Goal: Check status: Check status

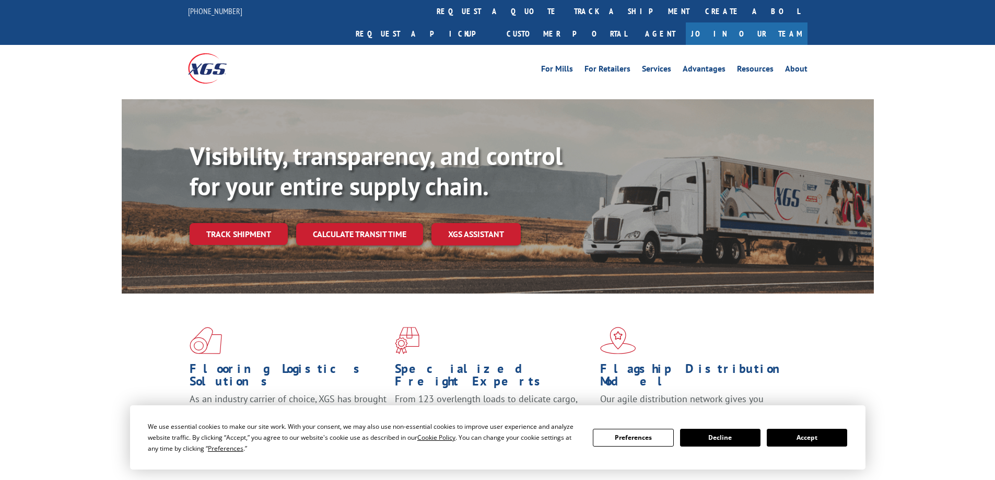
click at [566, 8] on link "track a shipment" at bounding box center [631, 11] width 131 height 22
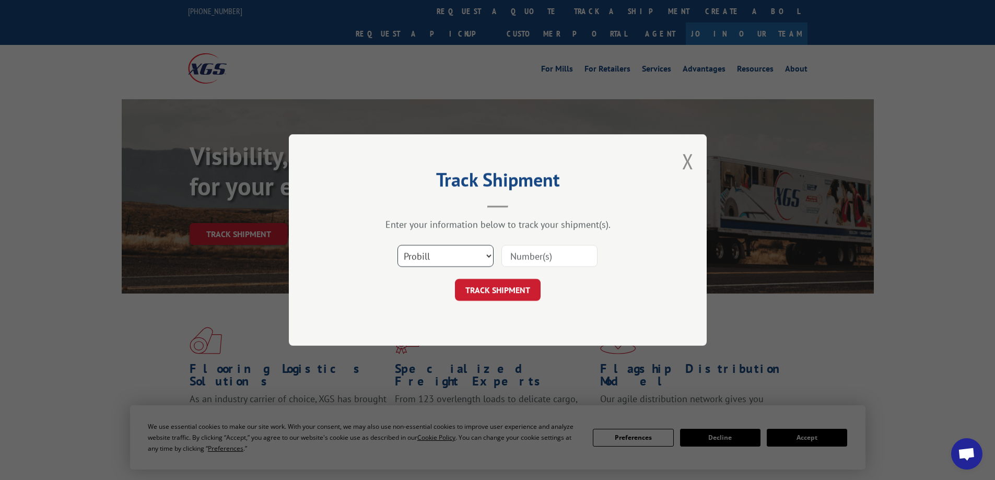
click at [486, 257] on select "Select category... Probill BOL PO" at bounding box center [446, 256] width 96 height 22
select select "po"
click at [398, 245] on select "Select category... Probill BOL PO" at bounding box center [446, 256] width 96 height 22
paste input "CM003867"
type input "CM003867"
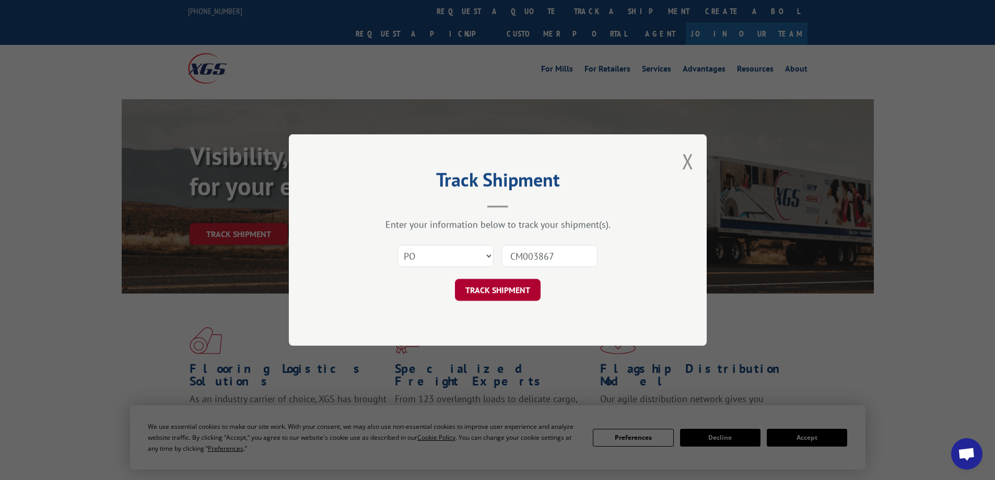
click at [499, 296] on button "TRACK SHIPMENT" at bounding box center [498, 290] width 86 height 22
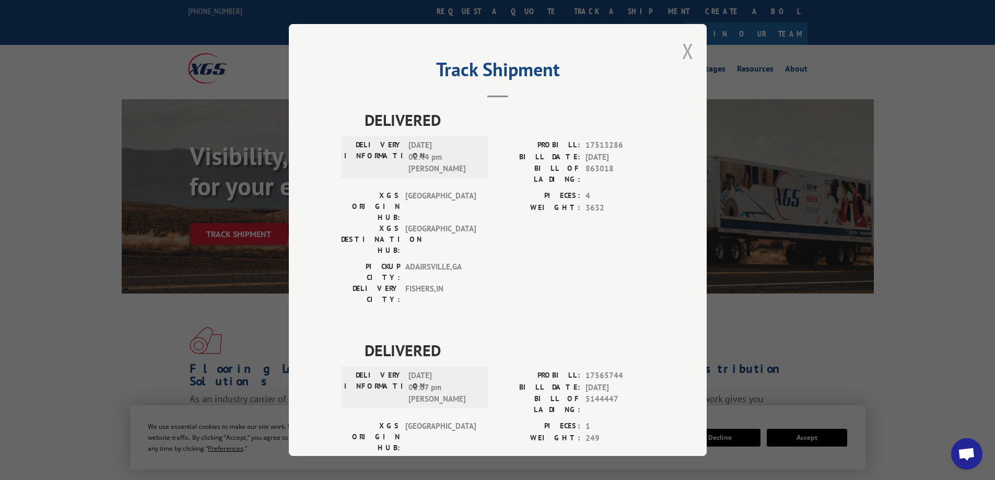
click at [682, 46] on button "Close modal" at bounding box center [687, 51] width 11 height 28
